Goal: Information Seeking & Learning: Learn about a topic

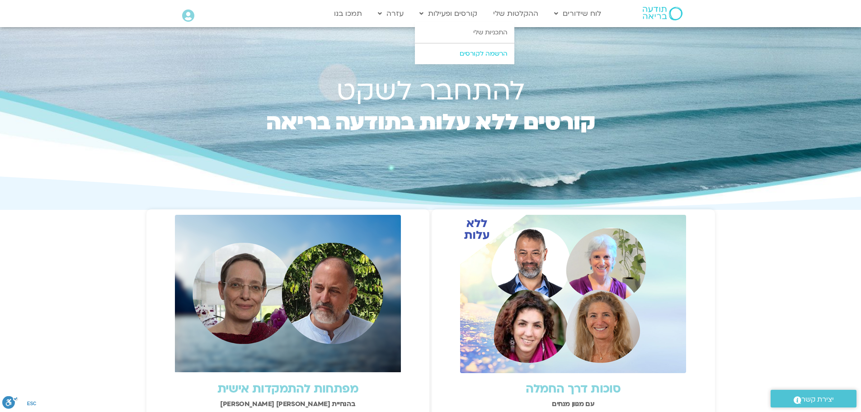
click at [474, 55] on link "הרשמה לקורסים" at bounding box center [464, 53] width 99 height 21
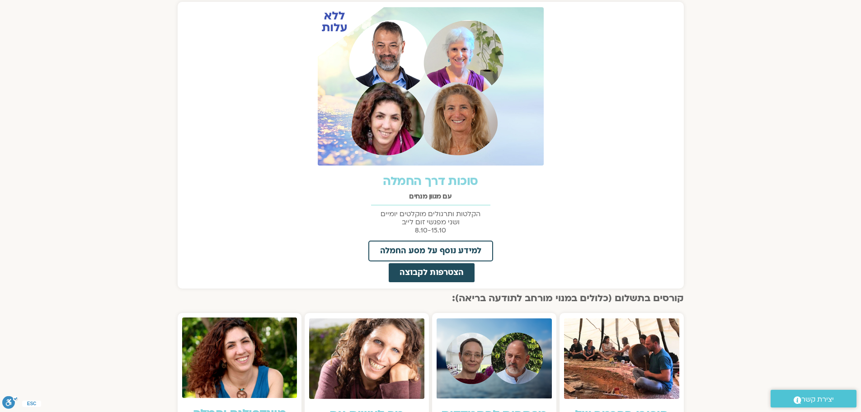
scroll to position [373, 0]
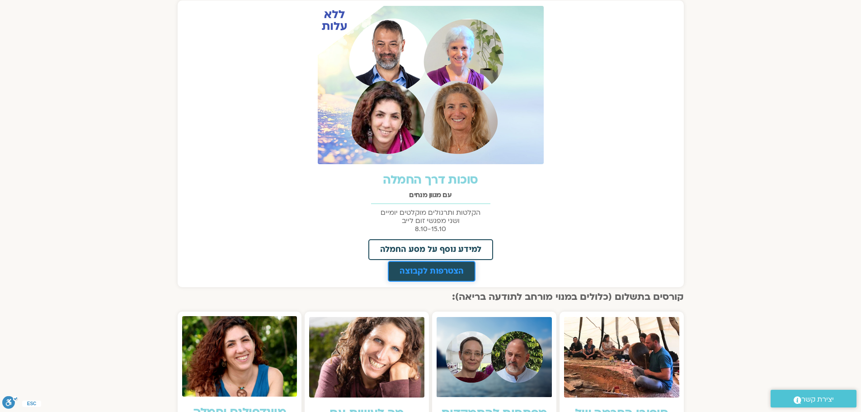
click at [448, 273] on span "הצטרפות לקבוצה" at bounding box center [431, 271] width 64 height 8
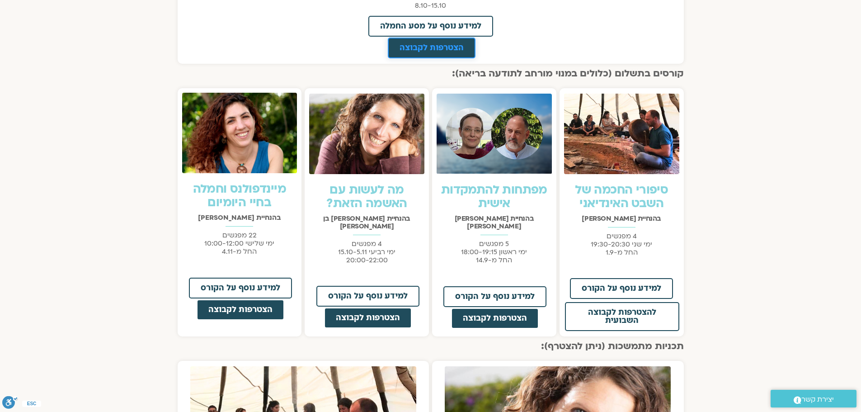
scroll to position [599, 0]
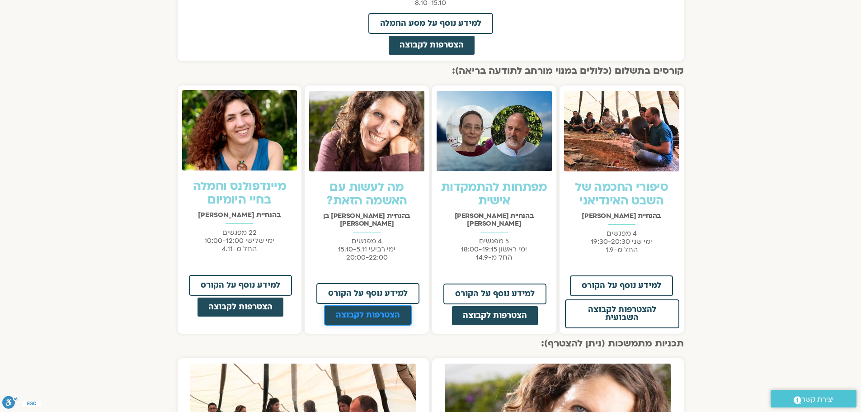
click at [368, 311] on span "הצטרפות לקבוצה" at bounding box center [368, 315] width 64 height 8
click at [359, 311] on span "הצטרפות לקבוצה" at bounding box center [368, 315] width 64 height 8
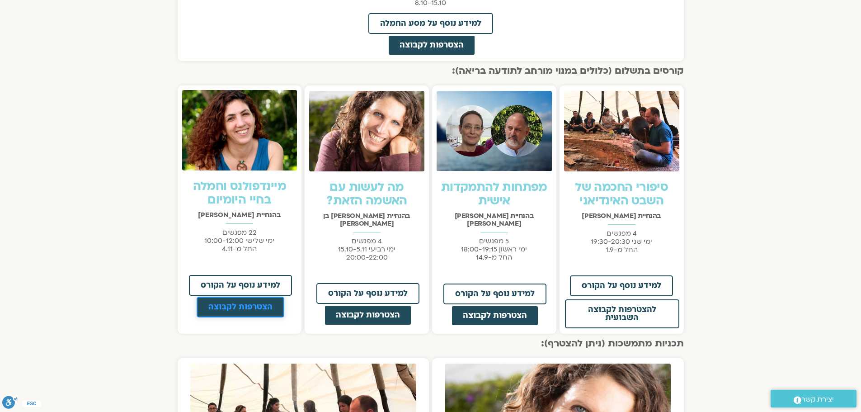
click at [240, 304] on span "הצטרפות לקבוצה" at bounding box center [240, 307] width 64 height 8
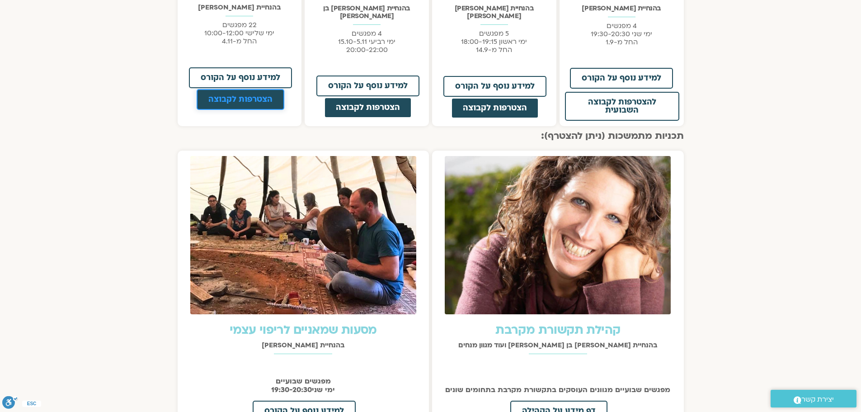
scroll to position [779, 0]
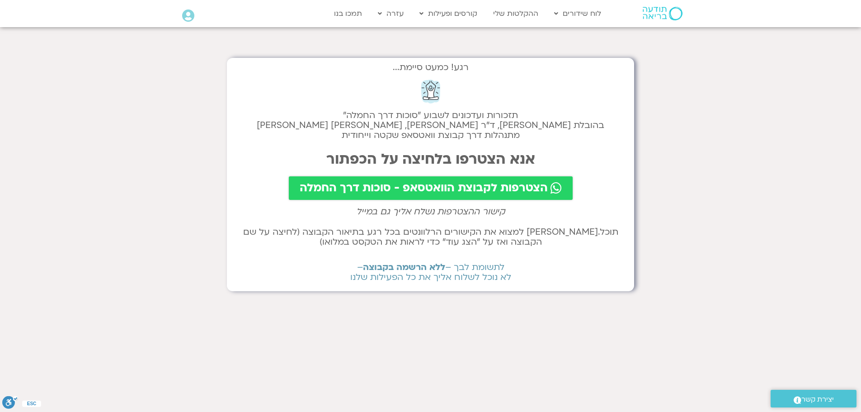
click at [462, 189] on span "הצטרפות לקבוצת הוואטסאפ - סוכות דרך החמלה" at bounding box center [424, 188] width 248 height 13
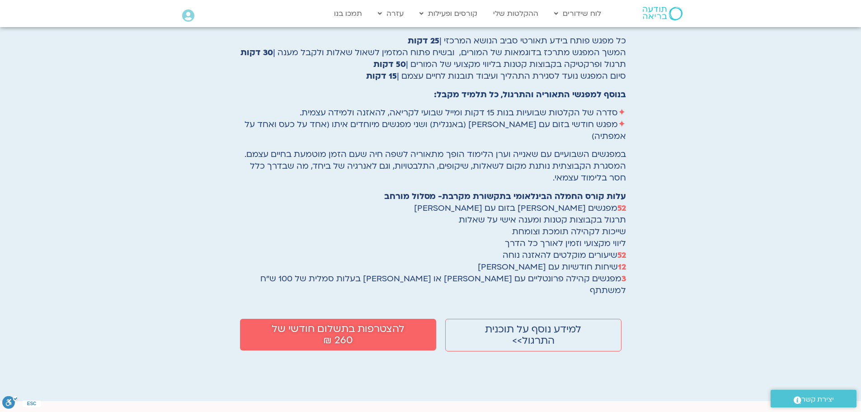
scroll to position [1310, 0]
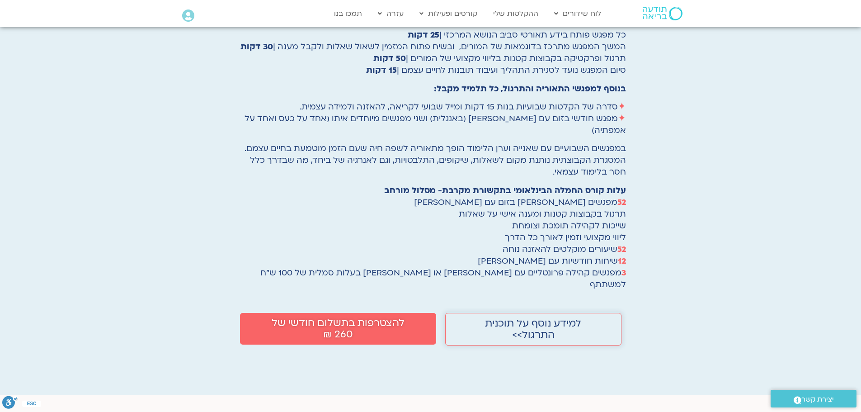
click at [503, 318] on span "למידע נוסף על תוכנית התרגול>>" at bounding box center [532, 329] width 125 height 23
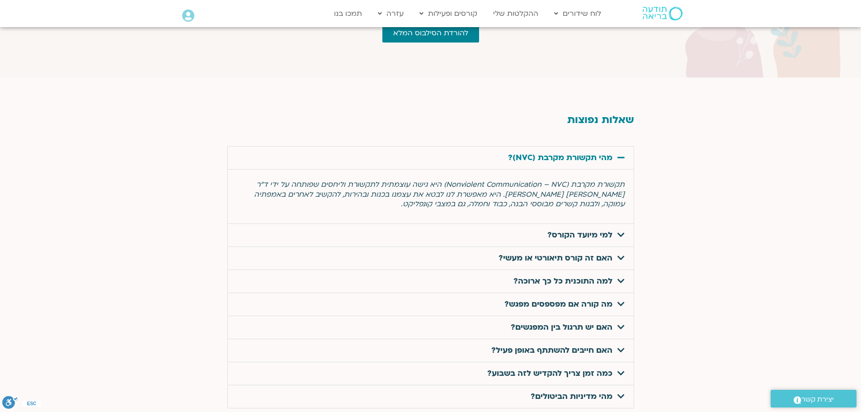
scroll to position [2982, 0]
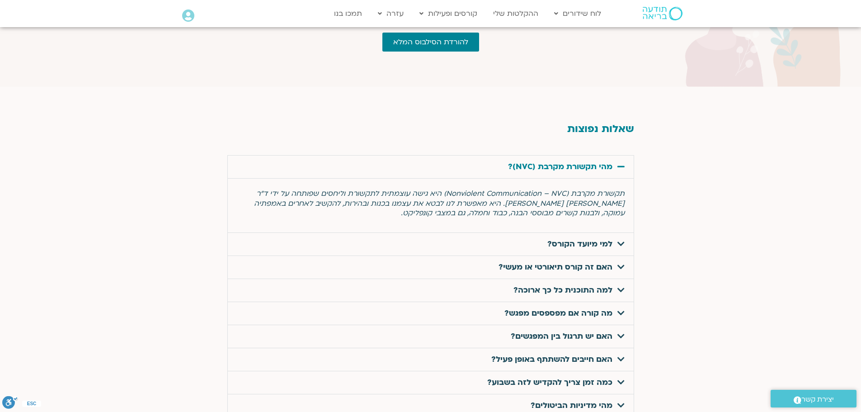
click at [555, 239] on link "למי מיועד הקורס?" at bounding box center [579, 244] width 65 height 10
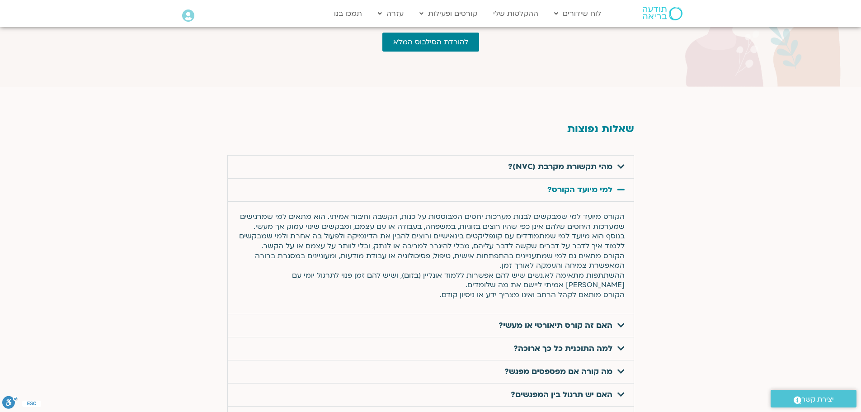
click at [552, 320] on link "האם זה קורס תיאורטי או מעשי?" at bounding box center [555, 325] width 114 height 10
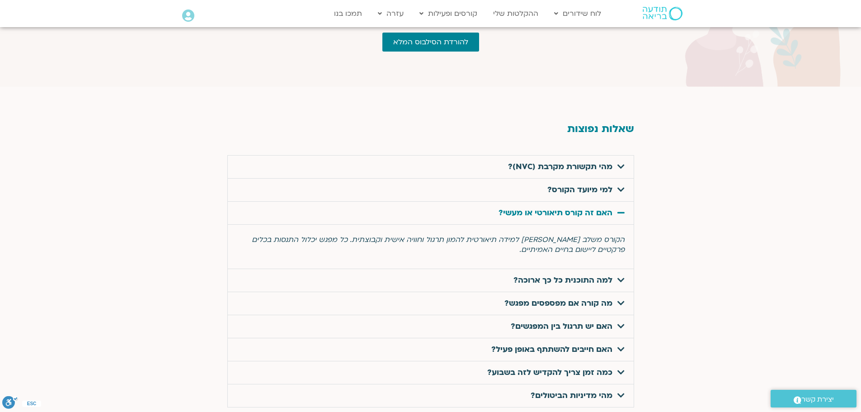
click at [545, 275] on link "למה התוכנית כל כך ארוכה?" at bounding box center [562, 280] width 99 height 10
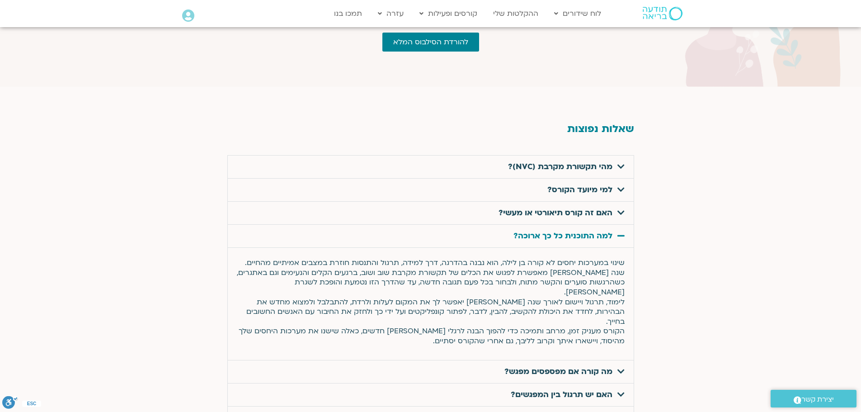
click at [571, 366] on link "מה קורה אם מפספסים מפגש?" at bounding box center [558, 371] width 108 height 10
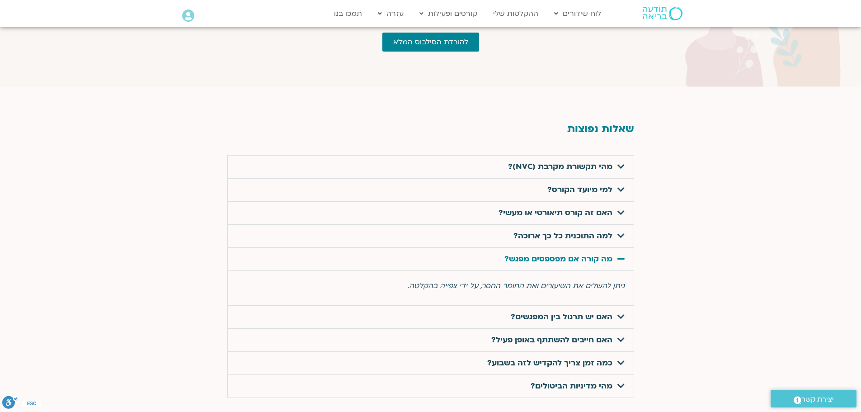
click at [557, 311] on link "האם יש תרגול בין המפגשים?" at bounding box center [562, 316] width 102 height 10
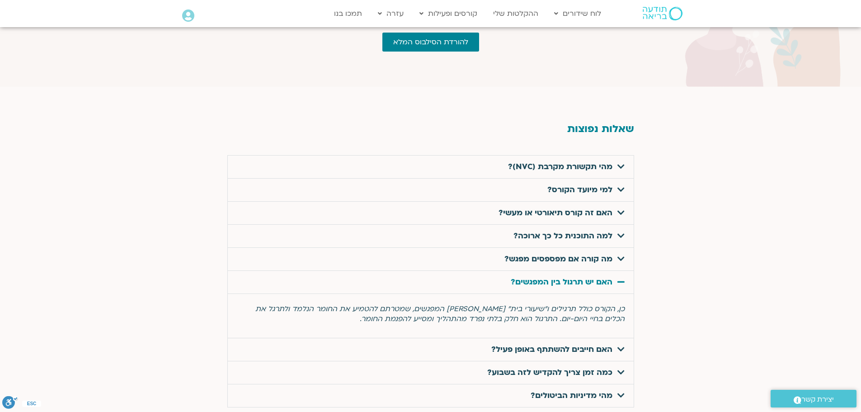
click at [556, 344] on link "האם חייבים להשתתף באופן פעיל?" at bounding box center [551, 349] width 121 height 10
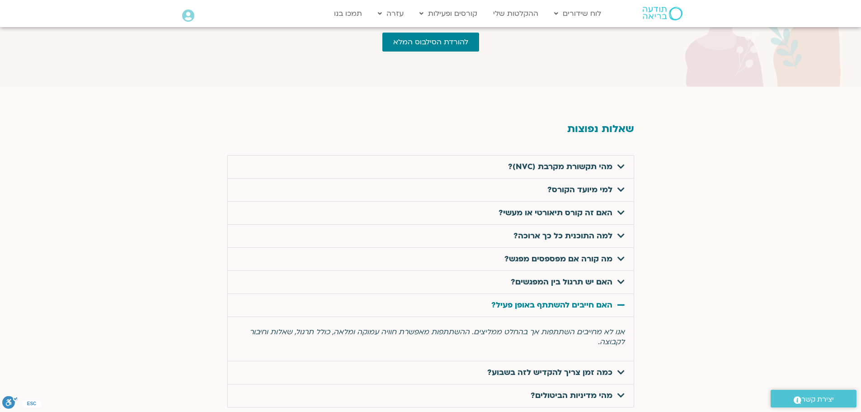
click at [553, 367] on link "כמה זמן צריך להקדיש לזה בשבוע?" at bounding box center [549, 372] width 125 height 10
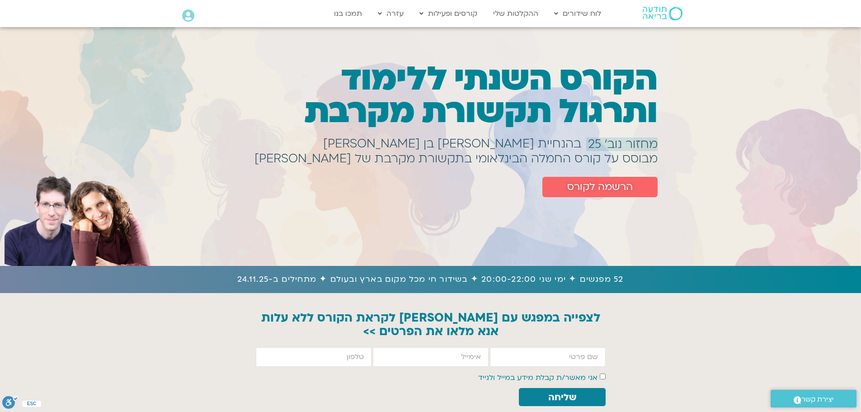
scroll to position [0, 0]
